Goal: Transaction & Acquisition: Purchase product/service

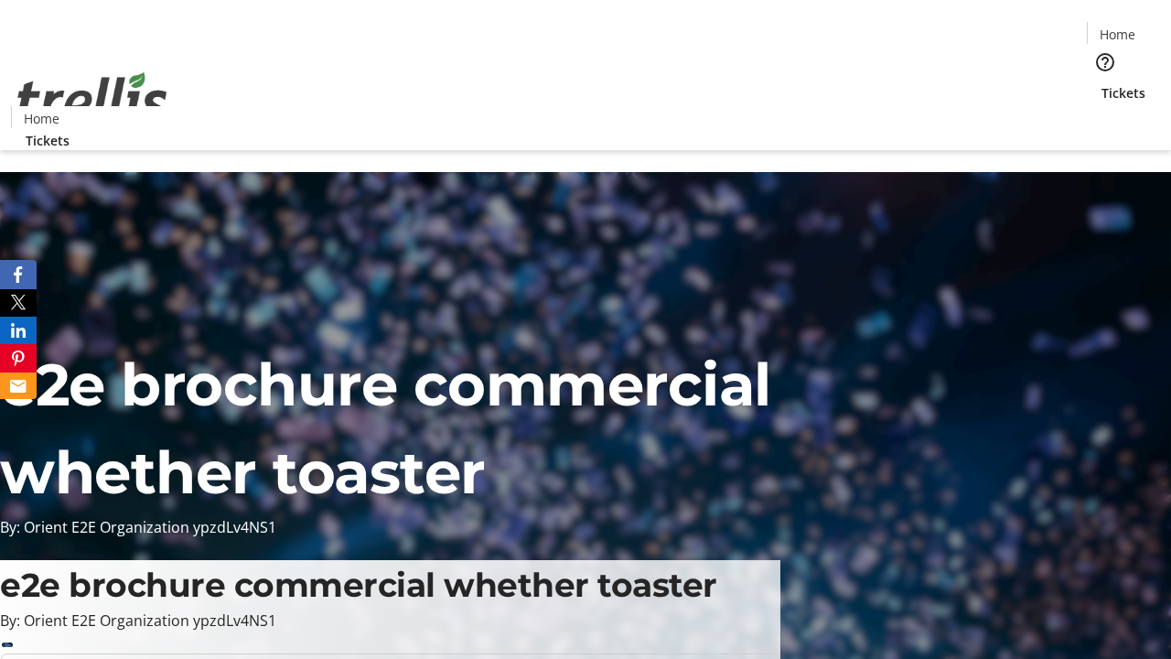
click at [1101, 83] on span "Tickets" at bounding box center [1123, 92] width 44 height 19
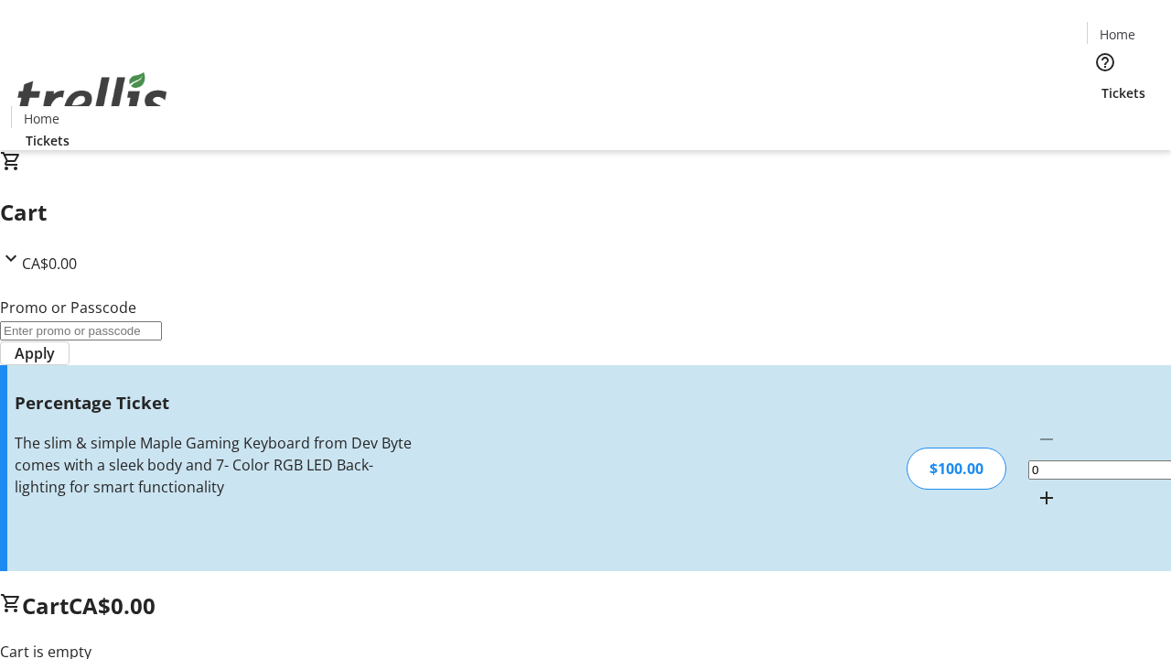
click at [1036, 487] on mat-icon "Increment by one" at bounding box center [1047, 498] width 22 height 22
type input "1"
type input "FOO"
